Goal: Information Seeking & Learning: Learn about a topic

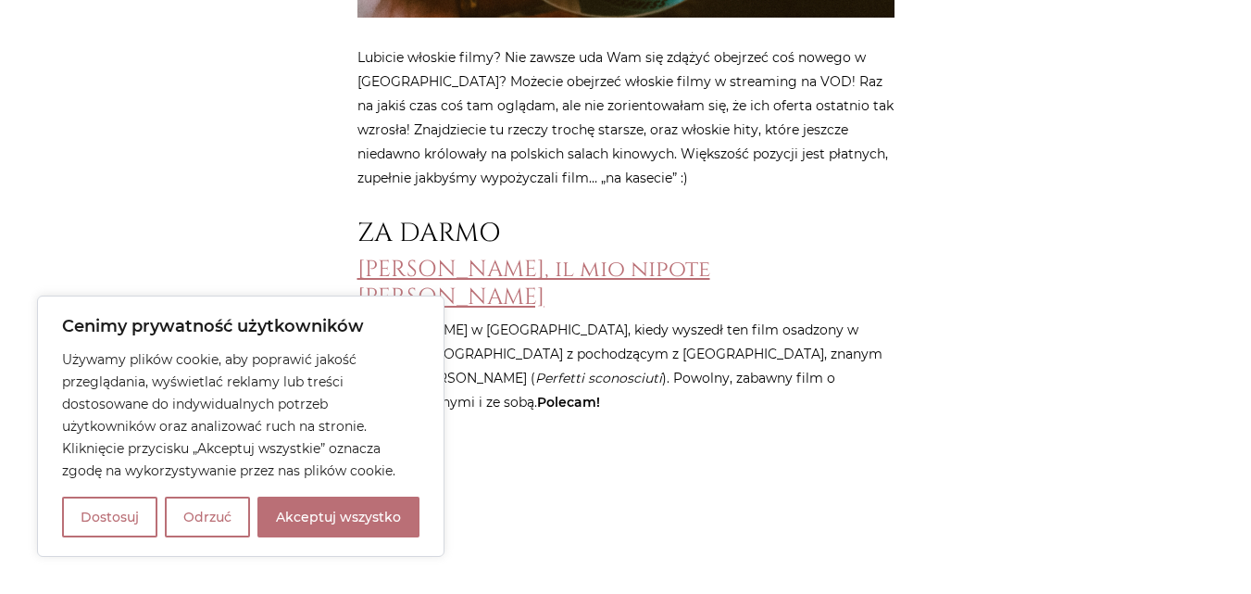
scroll to position [834, 0]
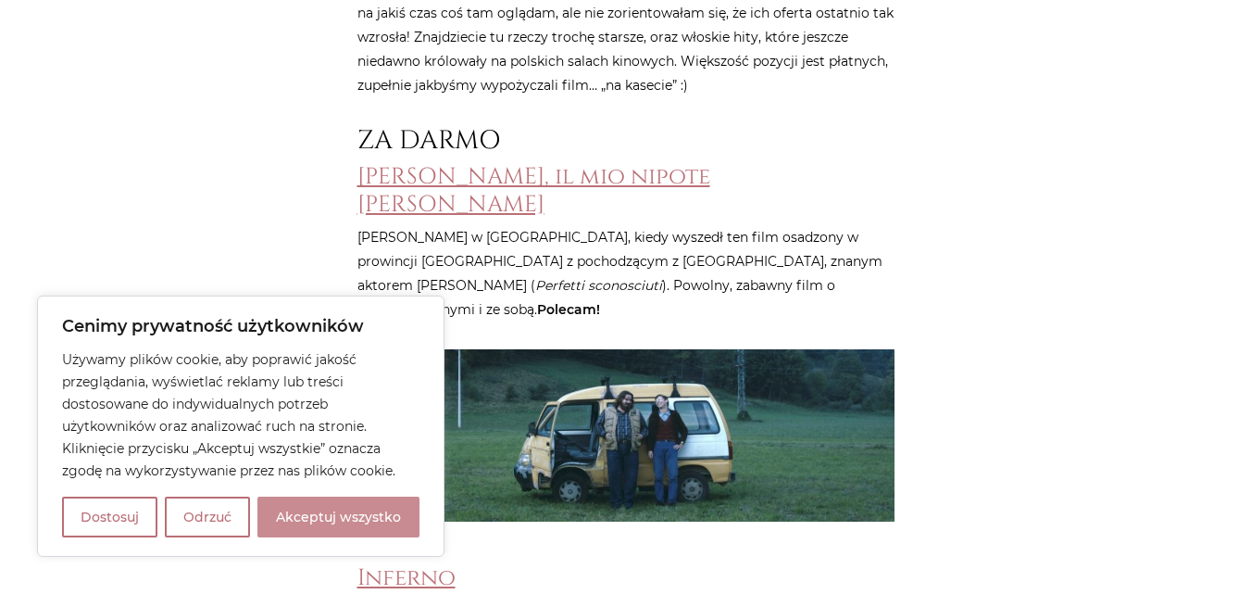
click at [318, 531] on button "Akceptuj wszystko" at bounding box center [338, 516] width 162 height 41
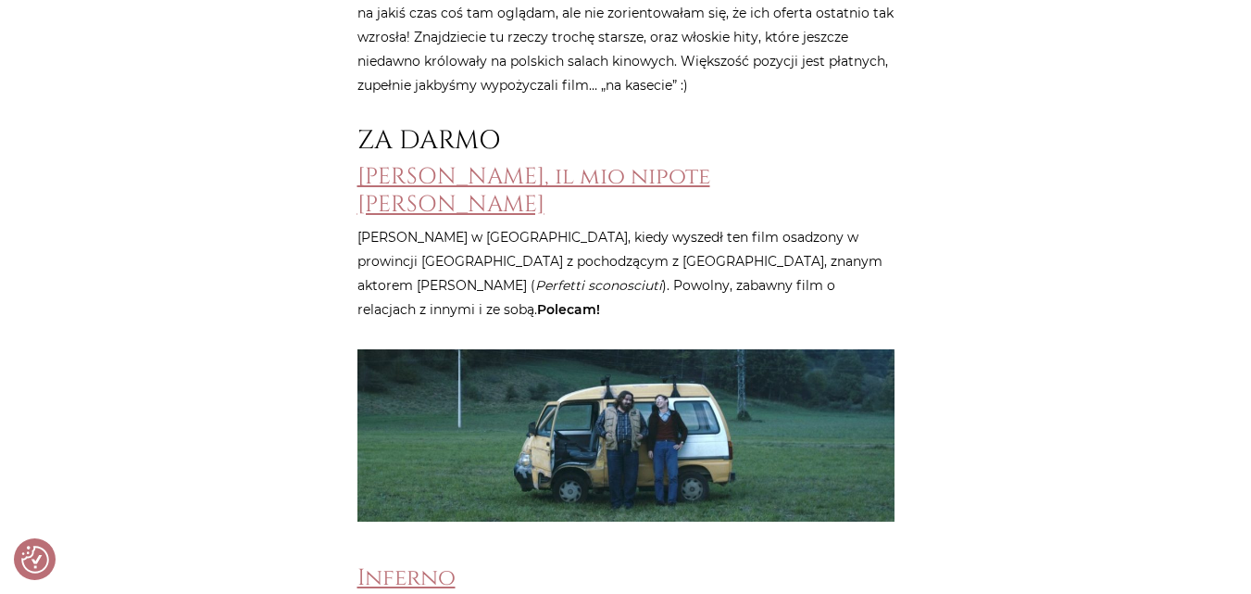
checkbox input "true"
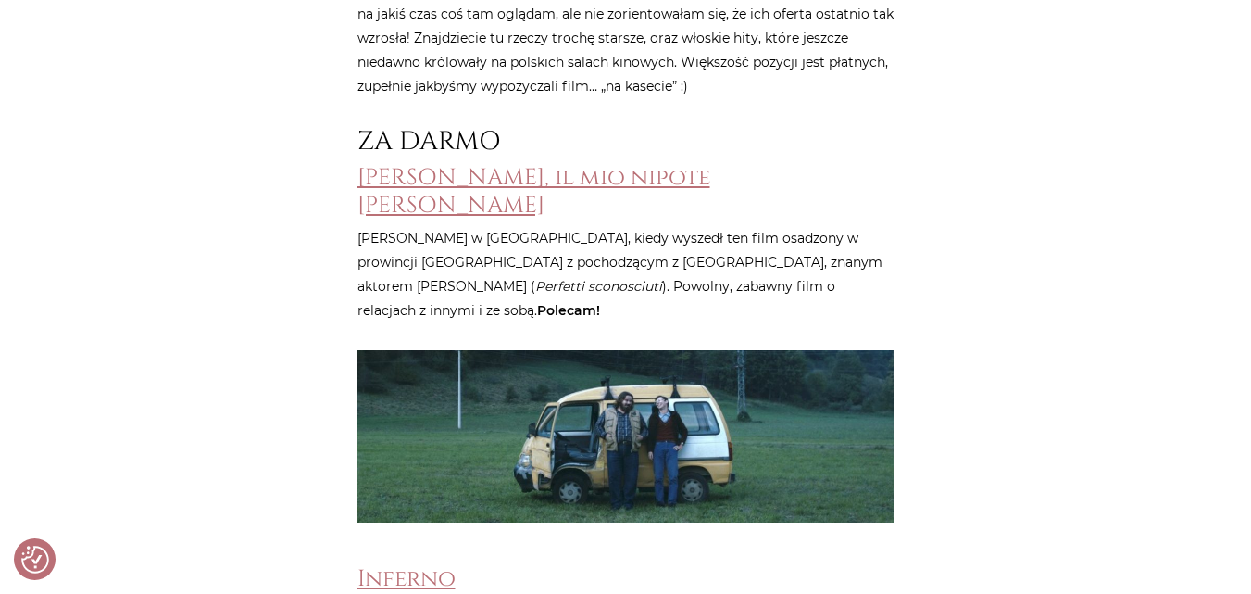
scroll to position [825, 0]
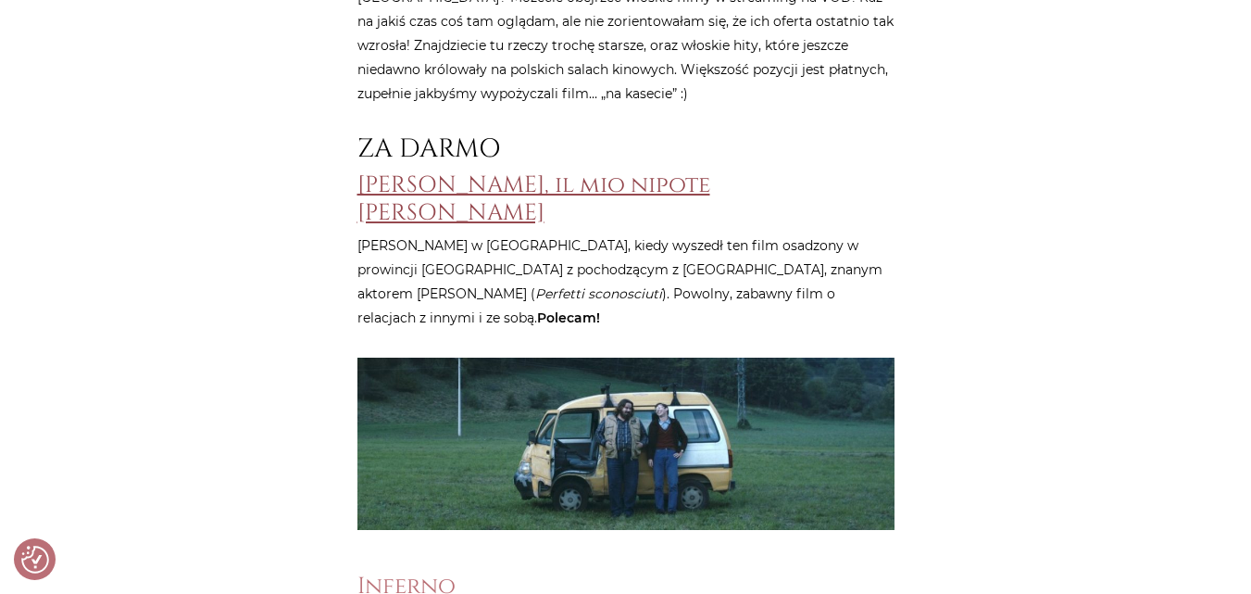
click at [517, 175] on link "[PERSON_NAME], il mio nipote [PERSON_NAME]" at bounding box center [533, 197] width 353 height 57
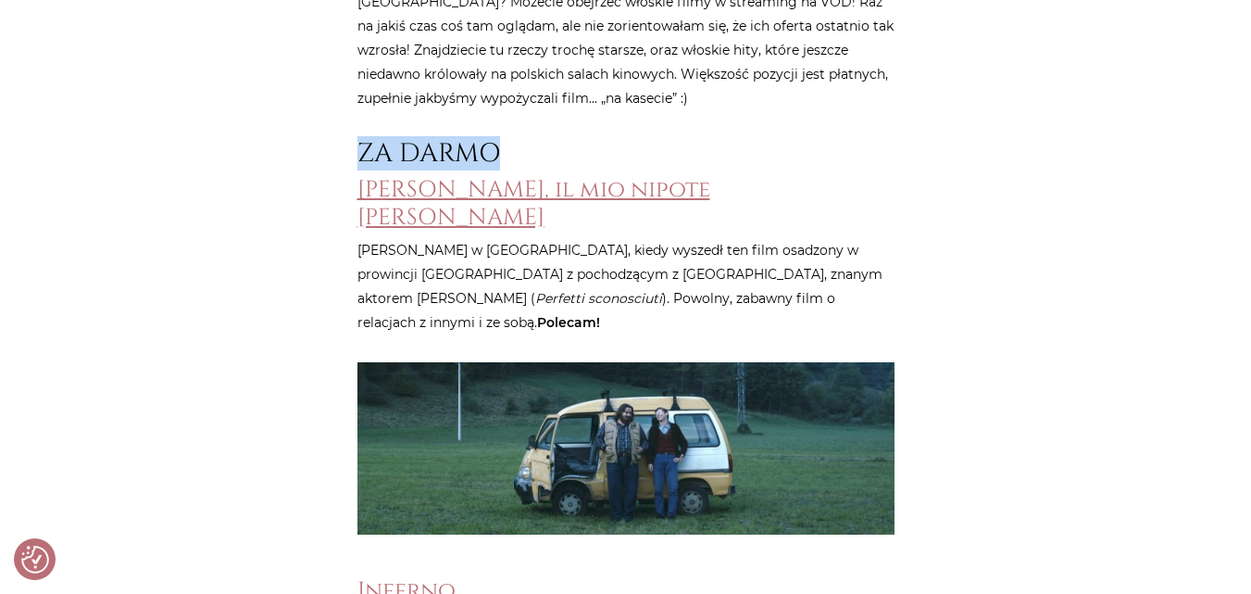
drag, startPoint x: 511, startPoint y: 152, endPoint x: 356, endPoint y: 149, distance: 155.6
copy h2 "ZA DARMO"
click at [480, 191] on link "[PERSON_NAME], il mio nipote [PERSON_NAME]" at bounding box center [533, 202] width 353 height 57
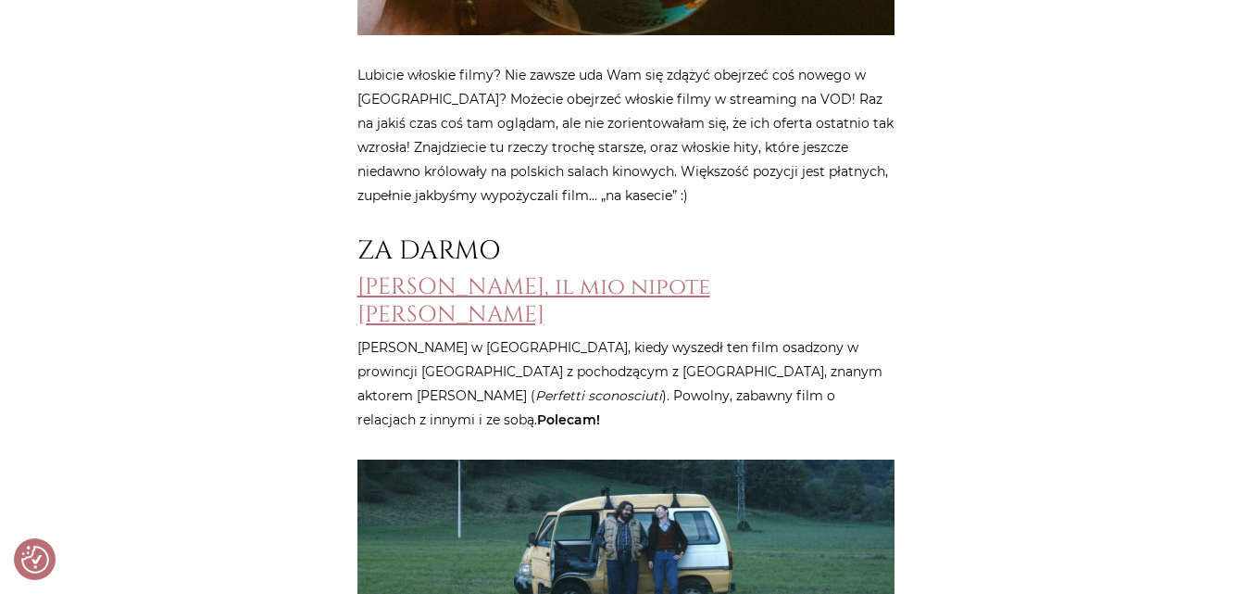
scroll to position [816, 0]
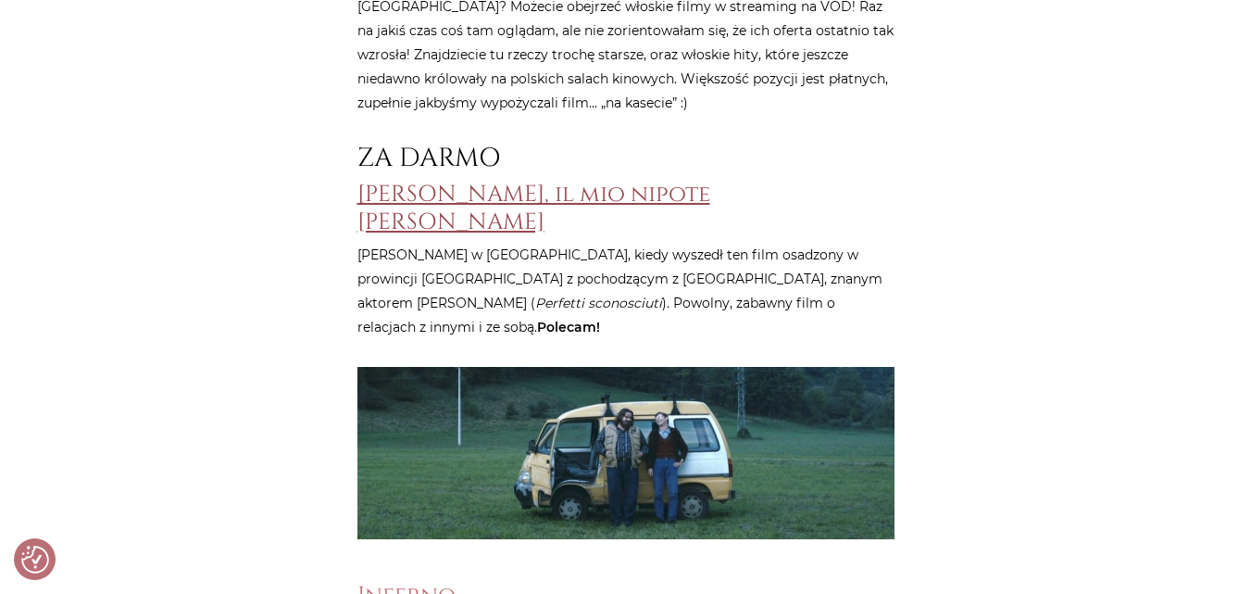
click at [671, 195] on link "[PERSON_NAME], il mio nipote [PERSON_NAME]" at bounding box center [533, 207] width 353 height 57
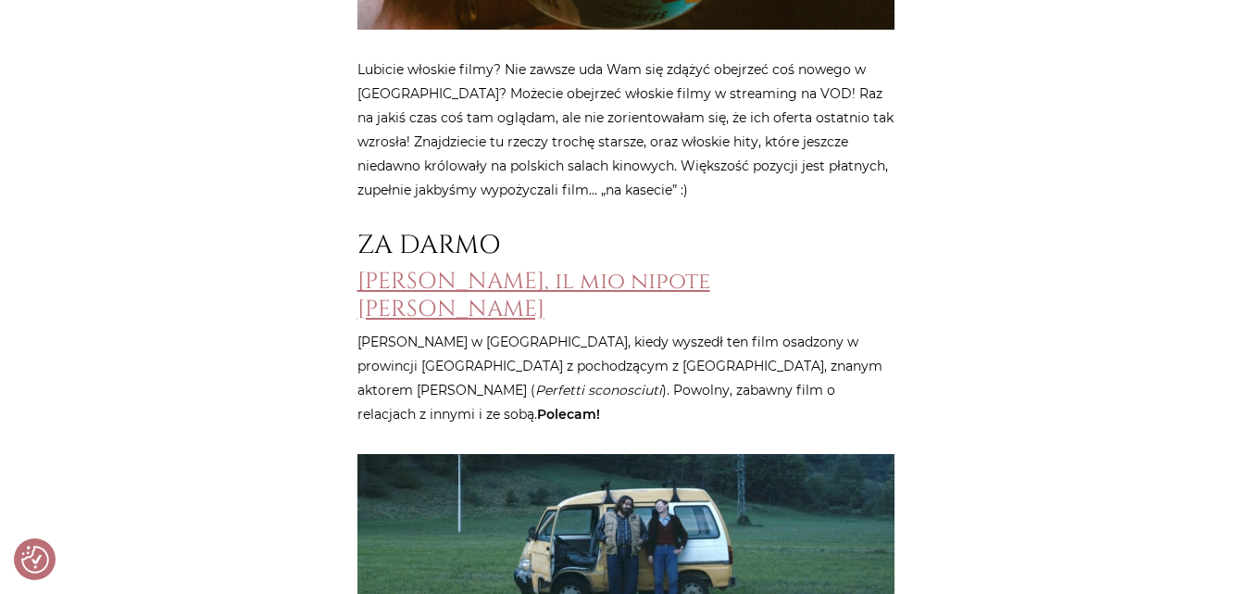
scroll to position [727, 0]
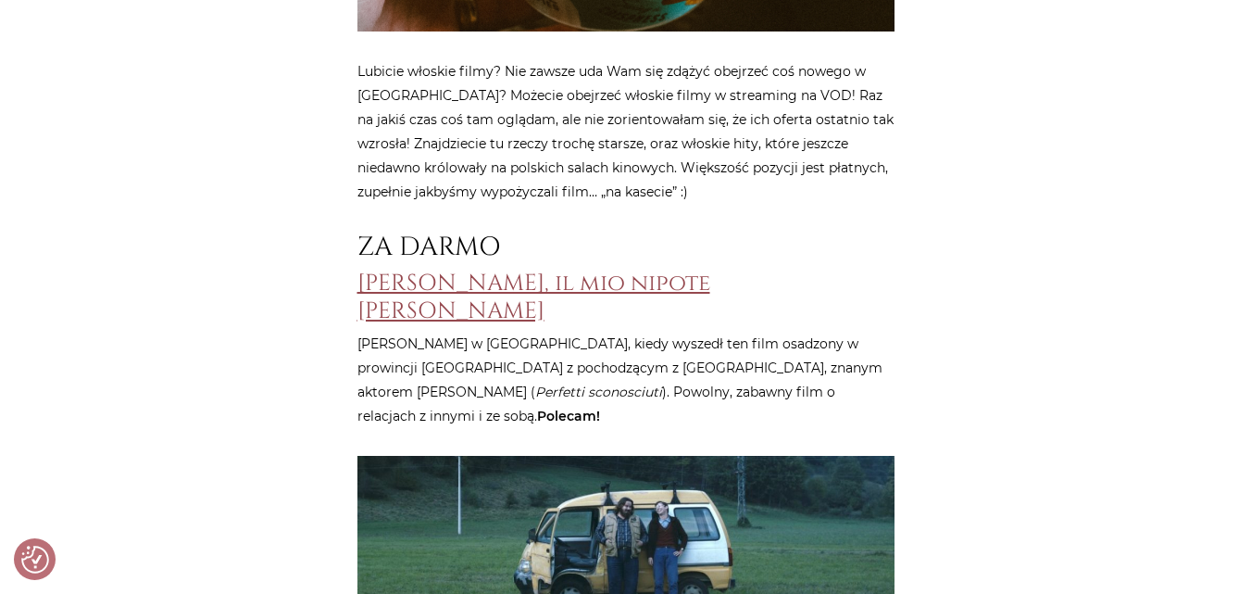
click at [501, 278] on link "[PERSON_NAME], il mio nipote [PERSON_NAME]" at bounding box center [533, 296] width 353 height 57
